Goal: Information Seeking & Learning: Learn about a topic

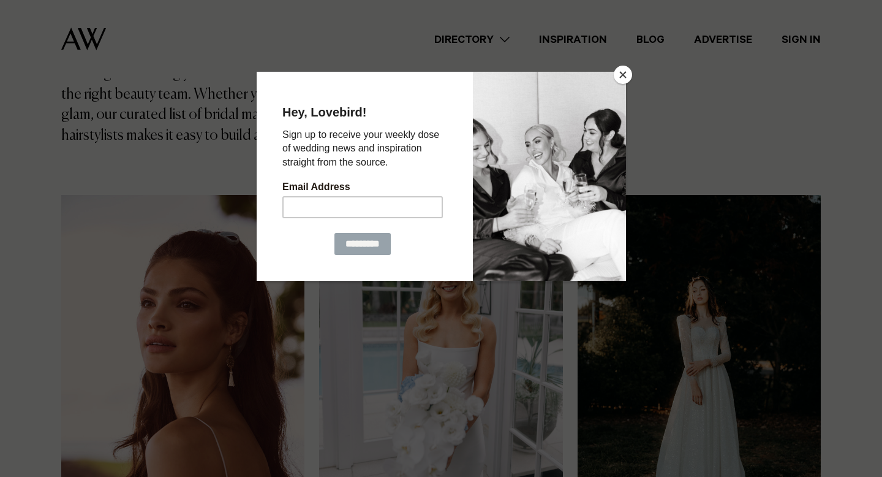
scroll to position [265, 0]
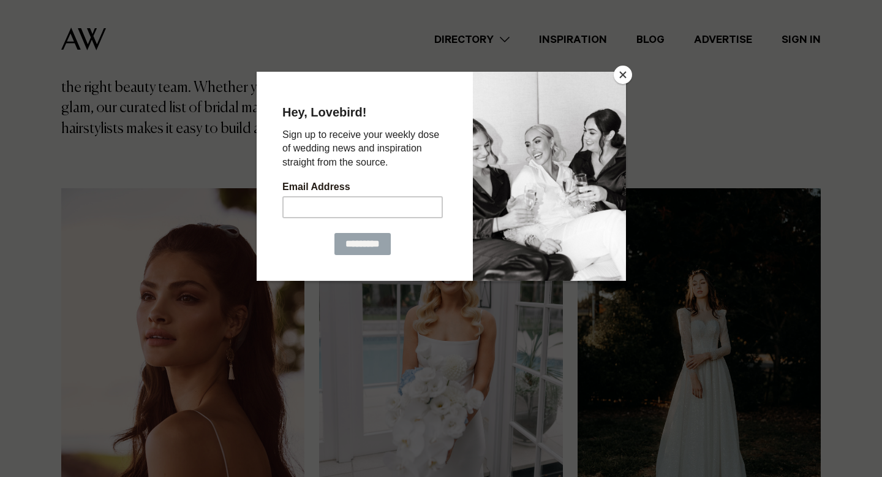
click at [622, 77] on button "Close" at bounding box center [623, 75] width 18 height 18
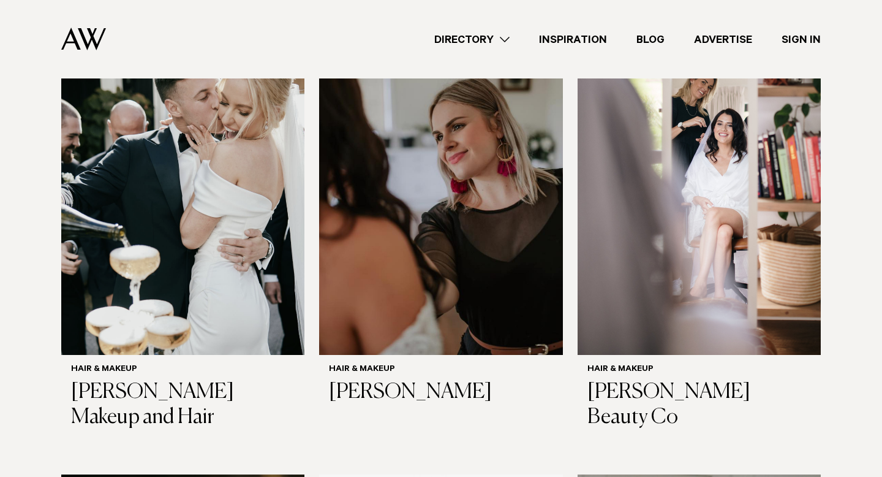
scroll to position [1254, 0]
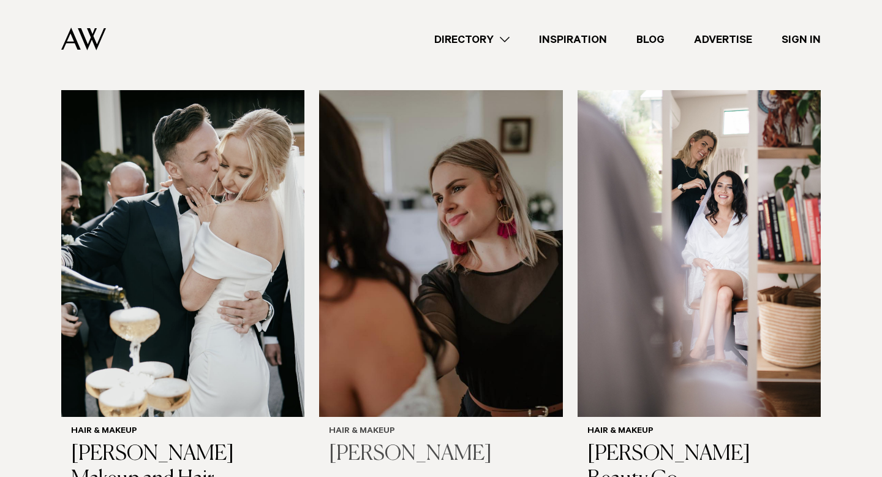
click at [458, 200] on img at bounding box center [440, 253] width 243 height 327
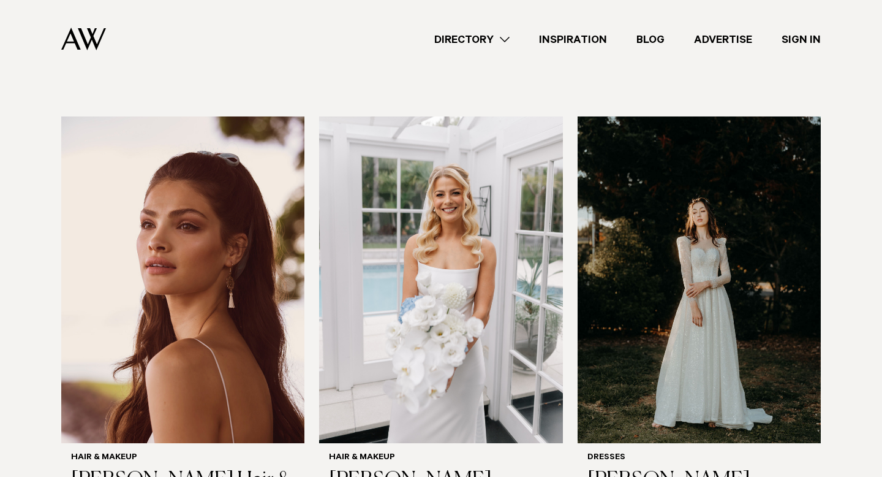
scroll to position [344, 0]
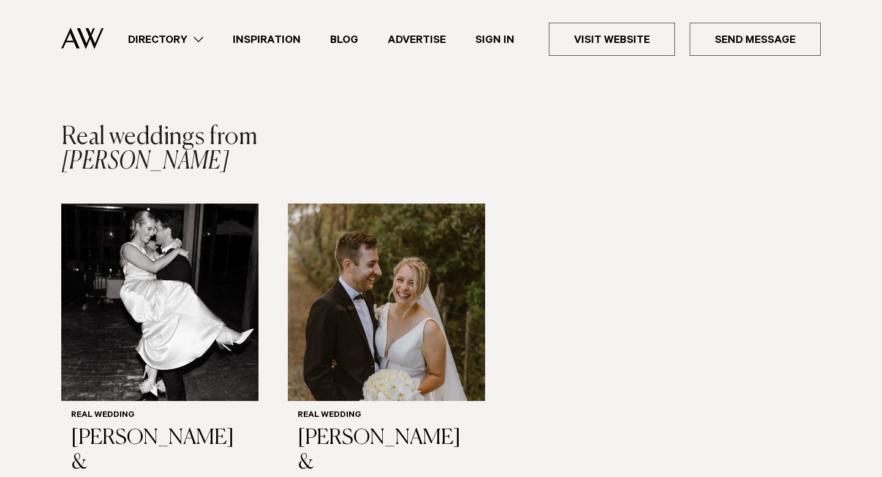
scroll to position [1045, 0]
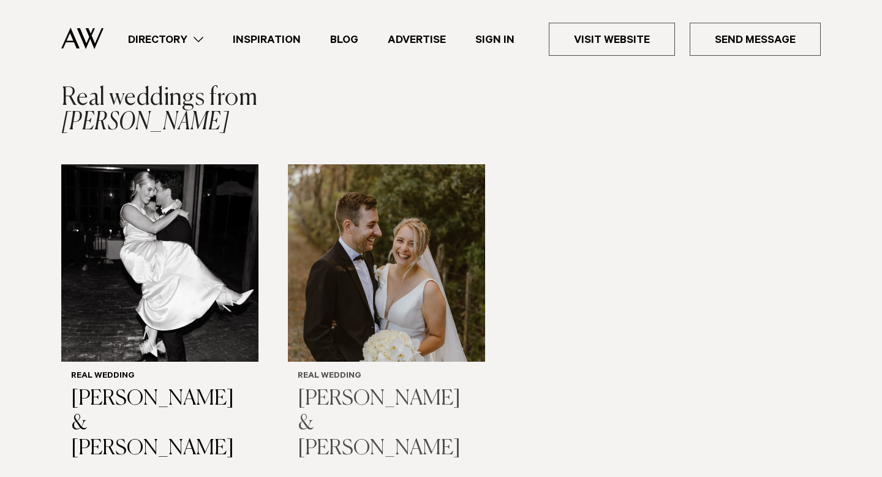
click at [372, 249] on img "2 / 2" at bounding box center [386, 262] width 197 height 197
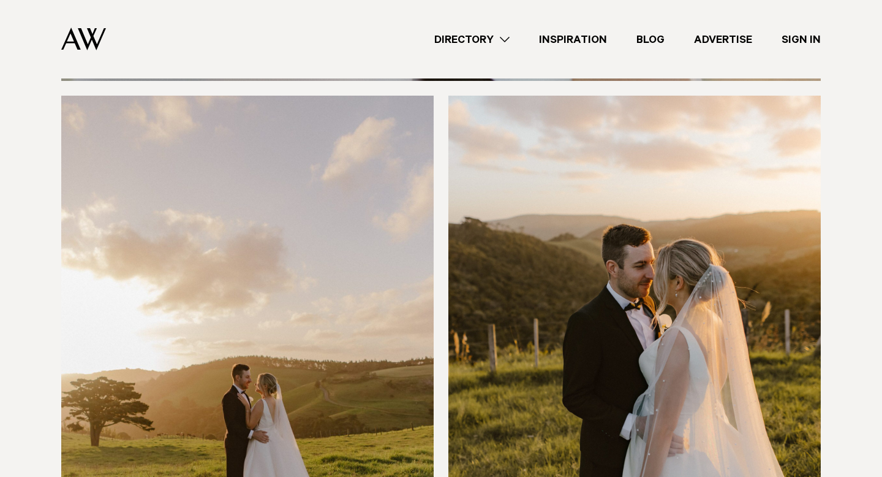
scroll to position [12377, 0]
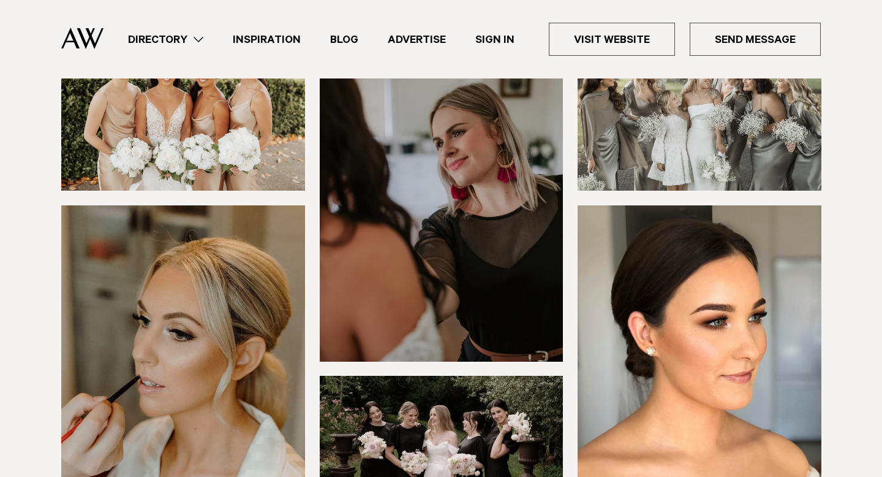
scroll to position [218, 0]
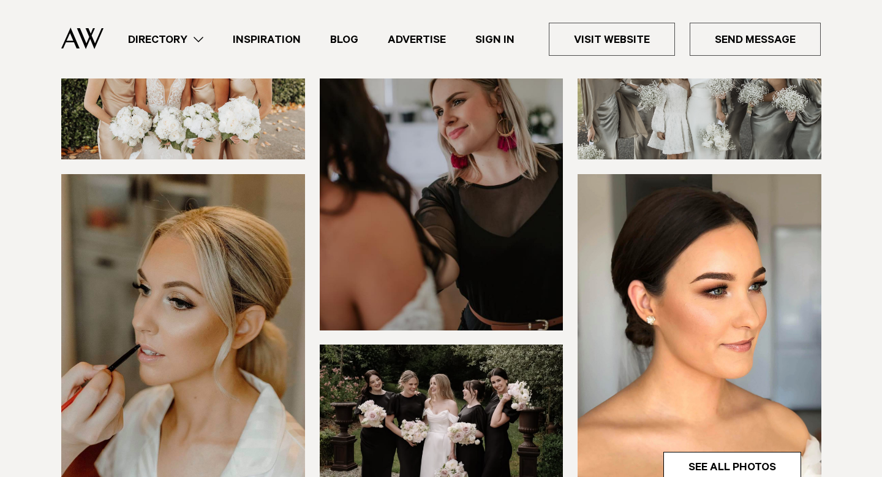
click at [384, 169] on img at bounding box center [442, 166] width 244 height 327
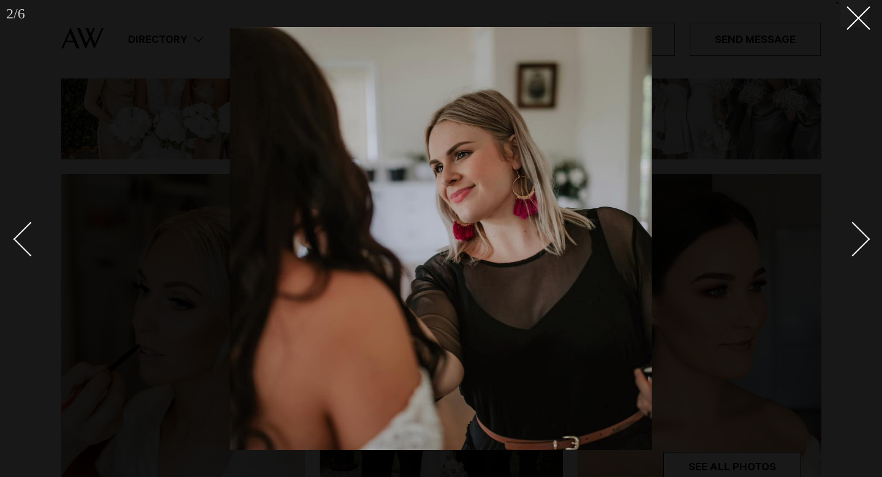
click at [863, 241] on div "Next slide" at bounding box center [853, 239] width 35 height 35
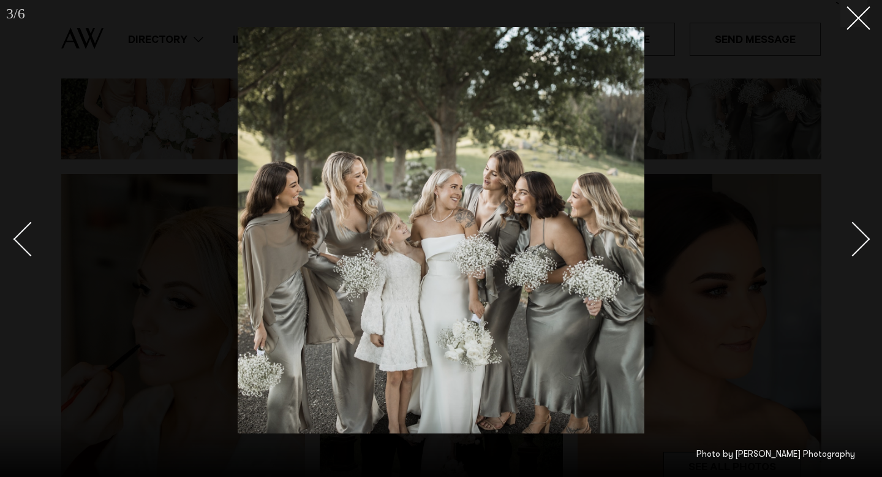
click at [863, 241] on div "Next slide" at bounding box center [853, 239] width 35 height 35
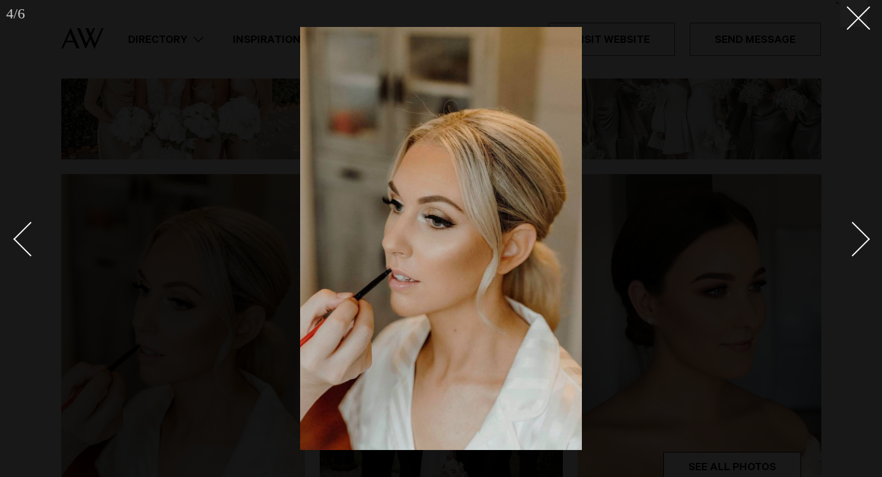
click at [863, 241] on div "Next slide" at bounding box center [853, 239] width 35 height 35
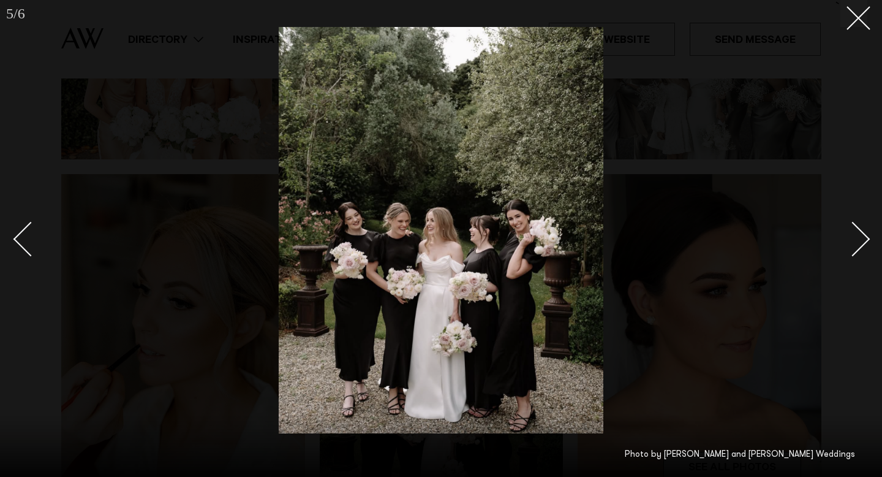
click at [863, 241] on div "Next slide" at bounding box center [853, 239] width 35 height 35
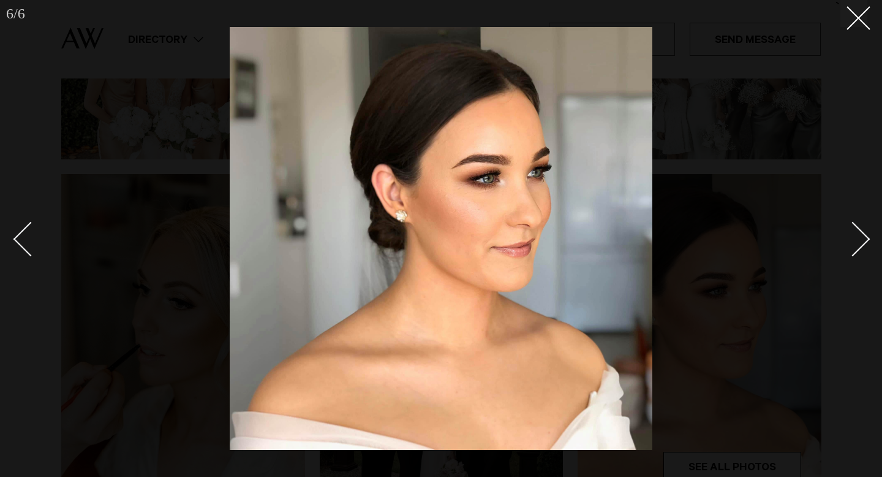
click at [863, 241] on div "Next slide" at bounding box center [853, 239] width 35 height 35
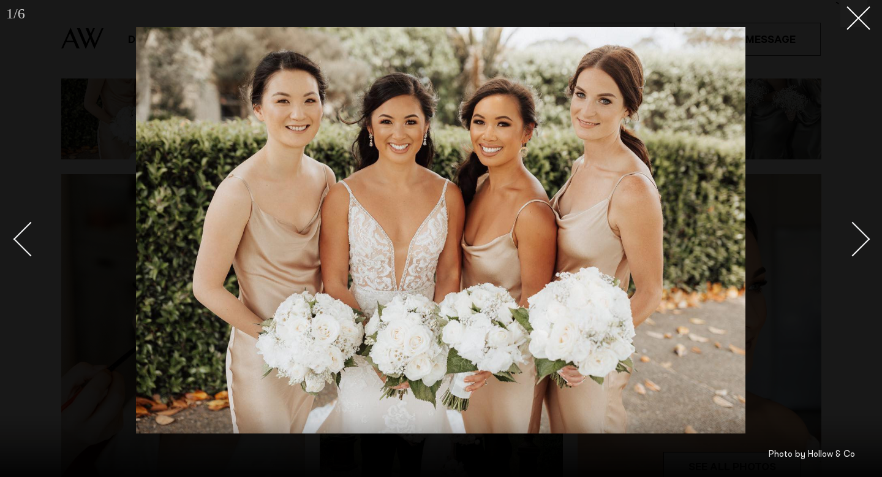
click at [863, 241] on div "Next slide" at bounding box center [853, 239] width 35 height 35
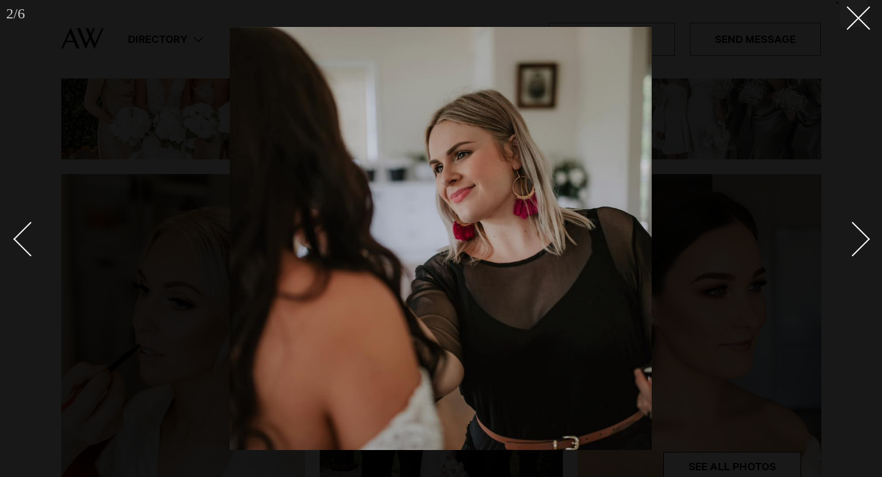
click at [863, 241] on div "Next slide" at bounding box center [853, 239] width 35 height 35
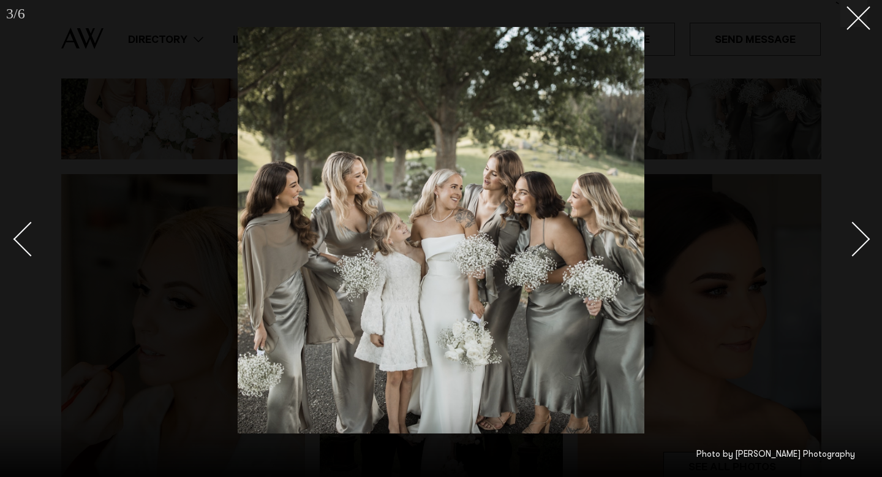
click at [863, 241] on div "Next slide" at bounding box center [853, 239] width 35 height 35
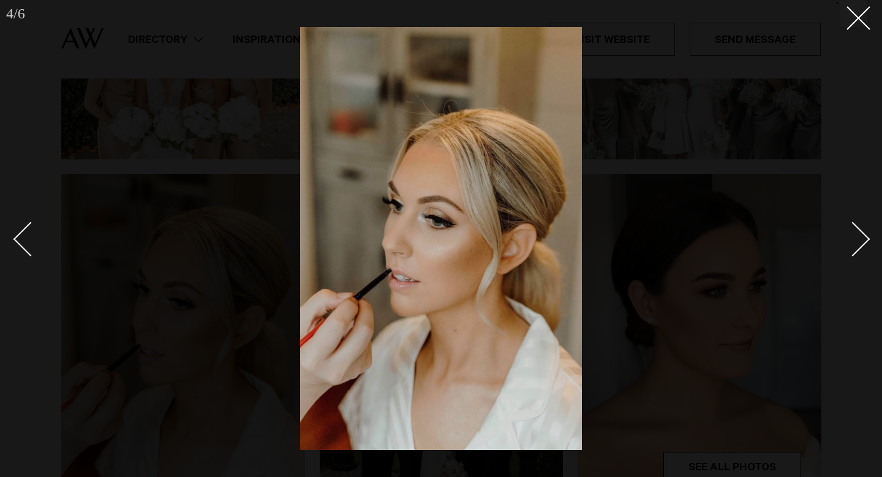
click at [863, 241] on div "Next slide" at bounding box center [853, 239] width 35 height 35
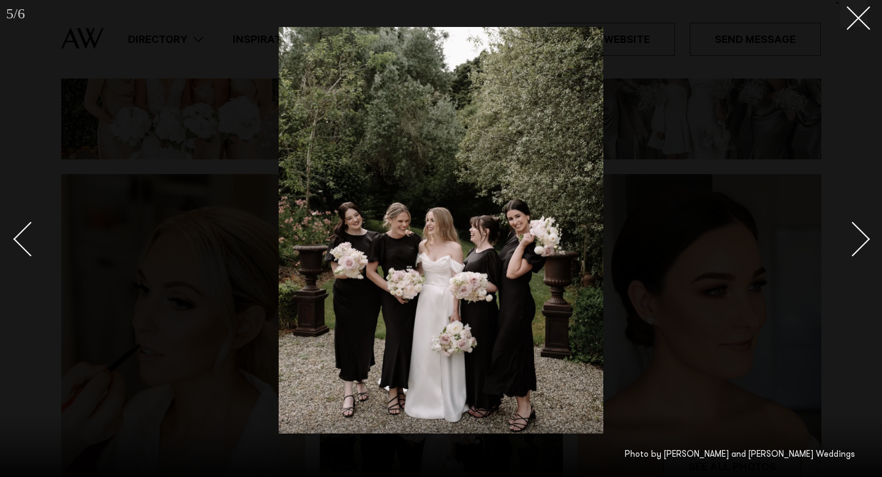
click at [863, 241] on div "Next slide" at bounding box center [853, 239] width 35 height 35
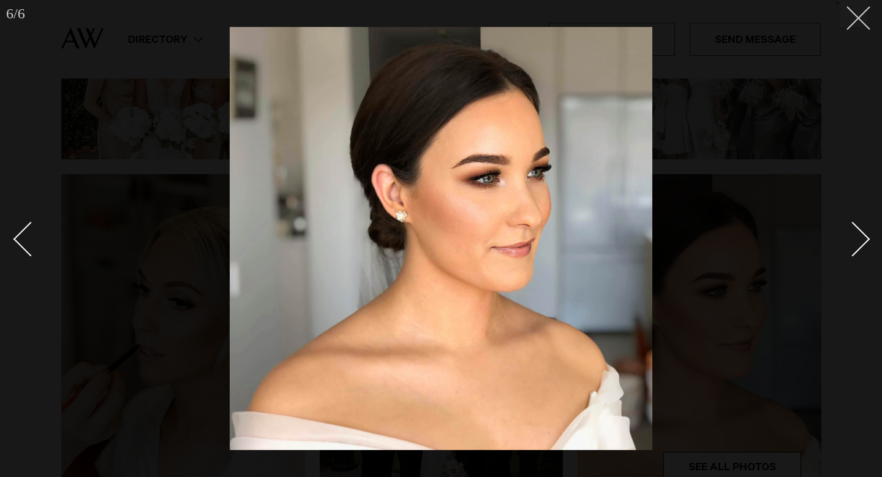
click at [857, 21] on button at bounding box center [854, 13] width 27 height 27
